Goal: Information Seeking & Learning: Learn about a topic

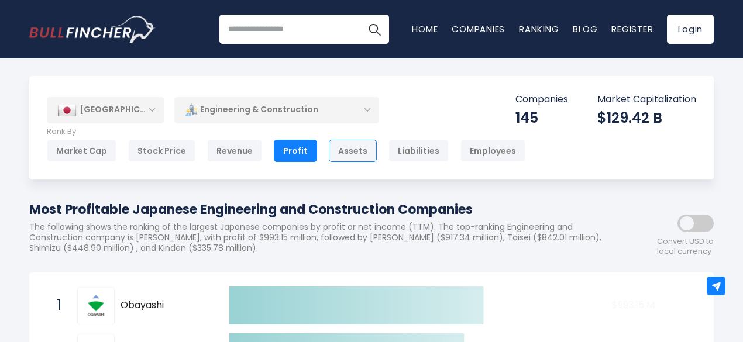
click at [336, 150] on div "Assets" at bounding box center [353, 151] width 48 height 22
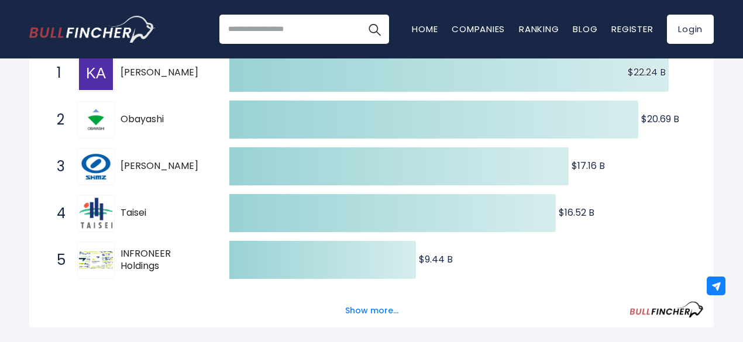
scroll to position [234, 0]
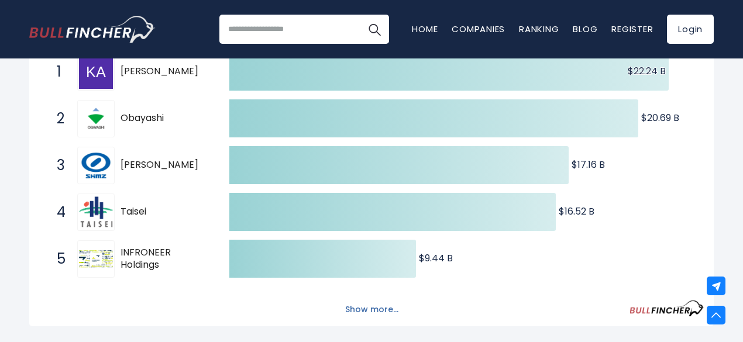
click at [367, 312] on button "Show more..." at bounding box center [371, 309] width 67 height 19
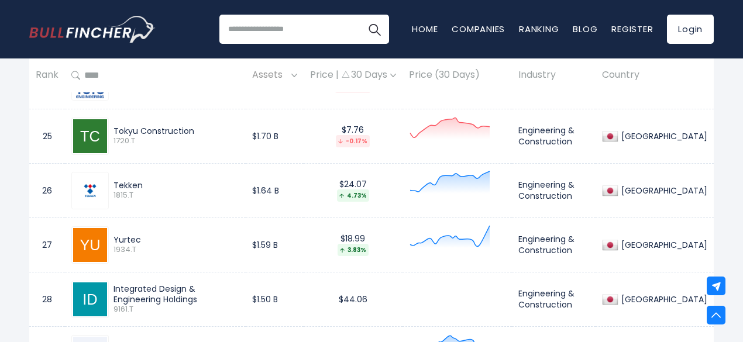
scroll to position [1988, 0]
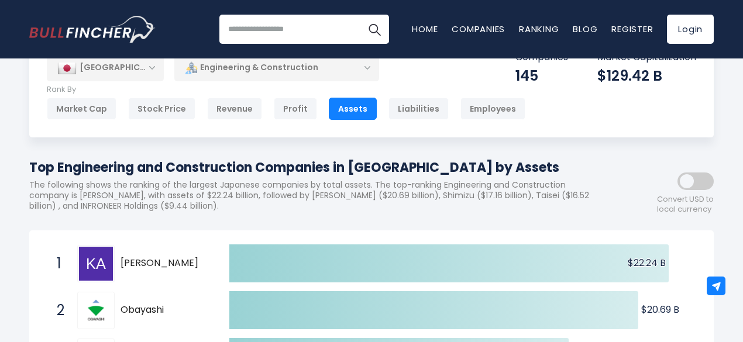
scroll to position [0, 0]
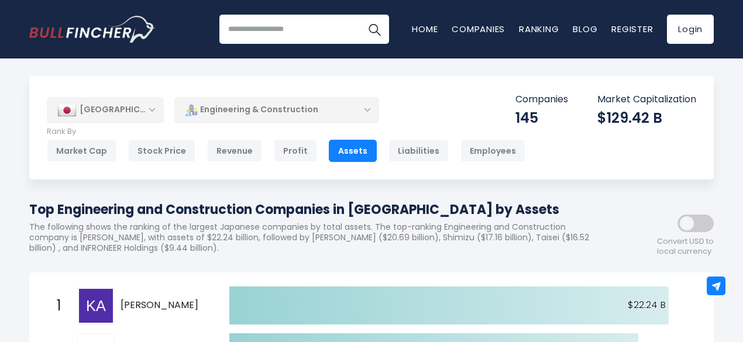
click at [366, 109] on div "Engineering & Construction" at bounding box center [276, 109] width 205 height 27
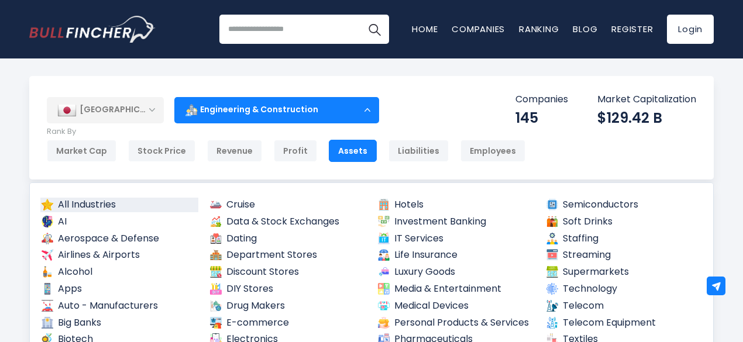
click at [108, 201] on link "All Industries" at bounding box center [119, 205] width 158 height 15
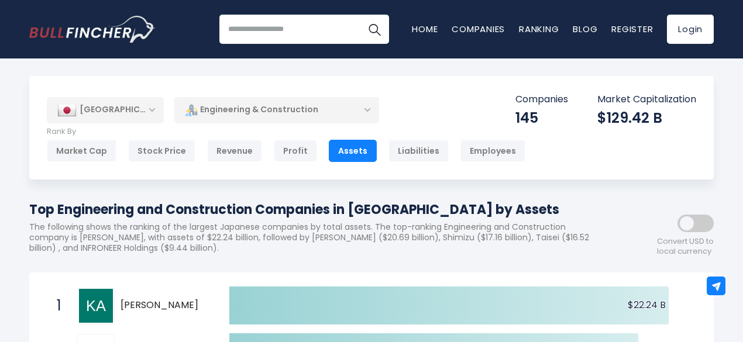
click at [451, 86] on div "Japan Entire World 30,364 North America United States 3,960 Canada" at bounding box center [371, 128] width 684 height 104
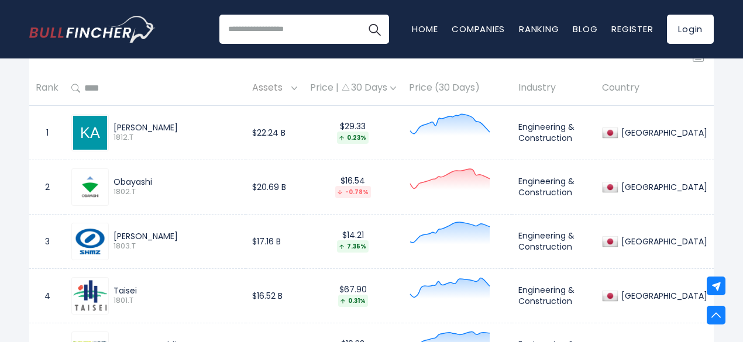
scroll to position [526, 0]
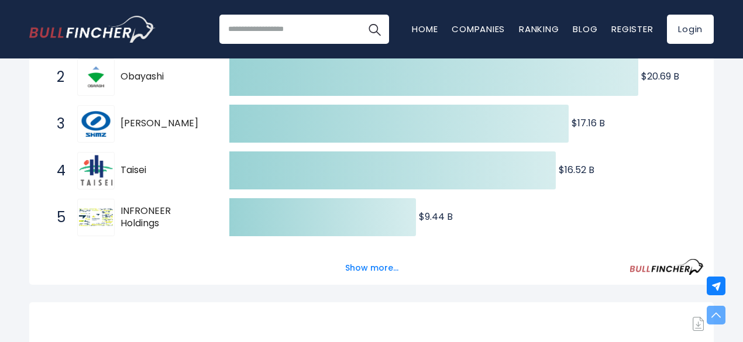
scroll to position [351, 0]
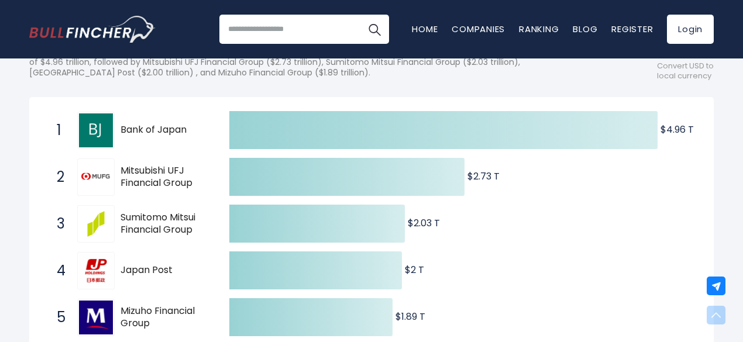
scroll to position [234, 0]
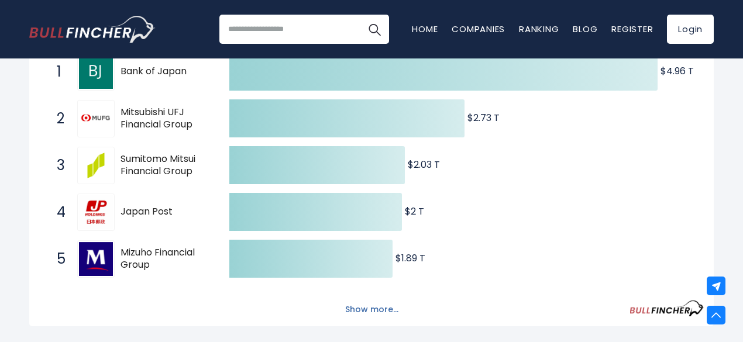
click at [349, 314] on button "Show more..." at bounding box center [371, 309] width 67 height 19
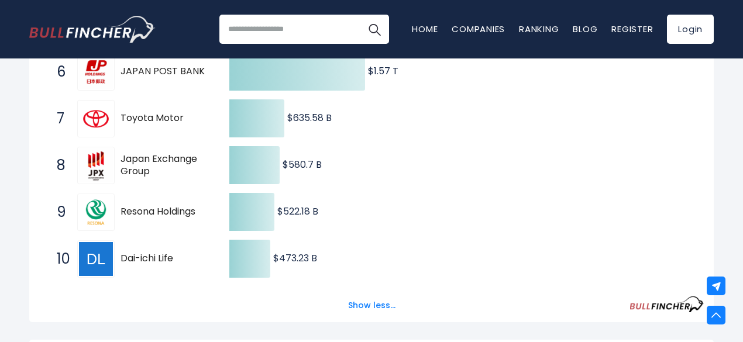
scroll to position [526, 0]
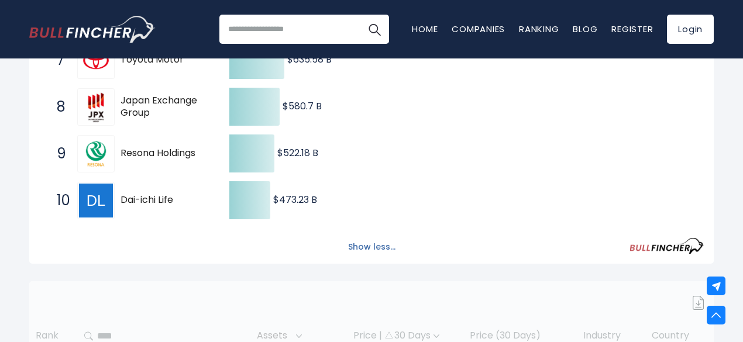
click at [360, 253] on button "Show less..." at bounding box center [371, 246] width 61 height 19
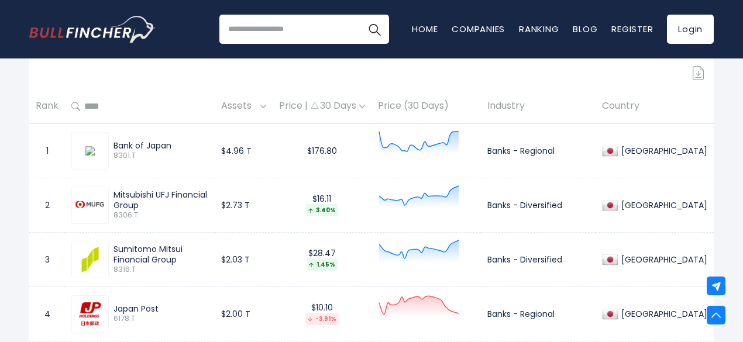
scroll to position [351, 0]
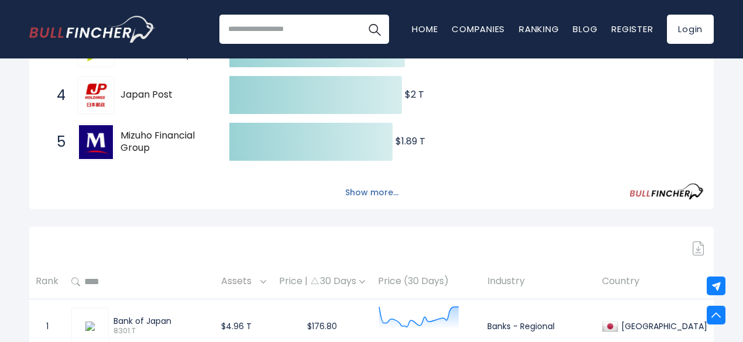
click at [358, 194] on button "Show more..." at bounding box center [371, 192] width 67 height 19
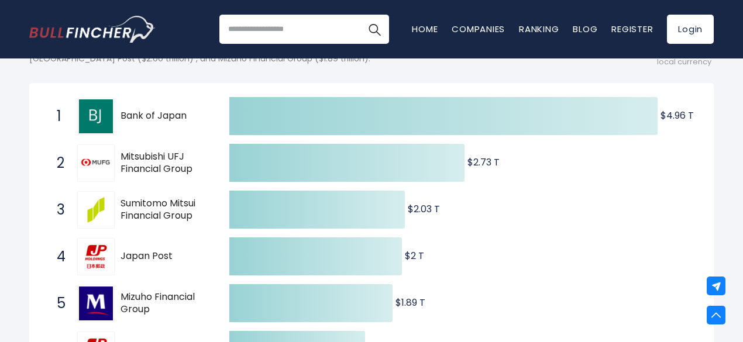
scroll to position [117, 0]
